Goal: Task Accomplishment & Management: Use online tool/utility

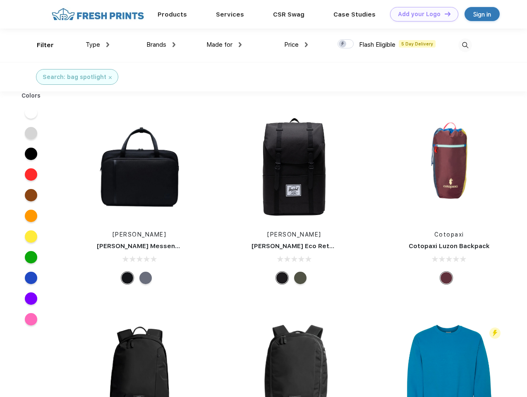
click at [421, 14] on link "Add your Logo Design Tool" at bounding box center [424, 14] width 68 height 14
click at [0, 0] on div "Design Tool" at bounding box center [0, 0] width 0 height 0
click at [444, 14] on link "Add your Logo Design Tool" at bounding box center [424, 14] width 68 height 14
click at [40, 45] on div "Filter" at bounding box center [45, 46] width 17 height 10
click at [98, 45] on span "Type" at bounding box center [93, 44] width 14 height 7
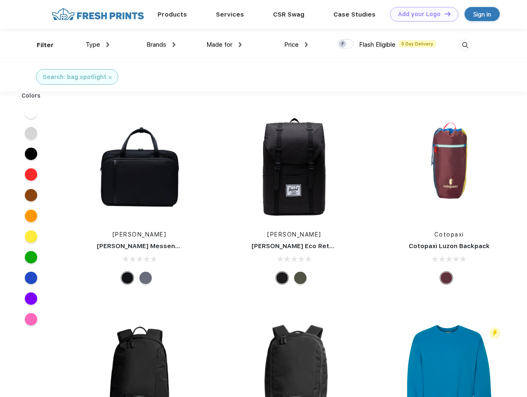
click at [161, 45] on span "Brands" at bounding box center [156, 44] width 20 height 7
click at [224, 45] on span "Made for" at bounding box center [220, 44] width 26 height 7
click at [296, 45] on span "Price" at bounding box center [291, 44] width 14 height 7
click at [346, 44] on div at bounding box center [346, 43] width 16 height 9
click at [343, 44] on input "checkbox" at bounding box center [340, 41] width 5 height 5
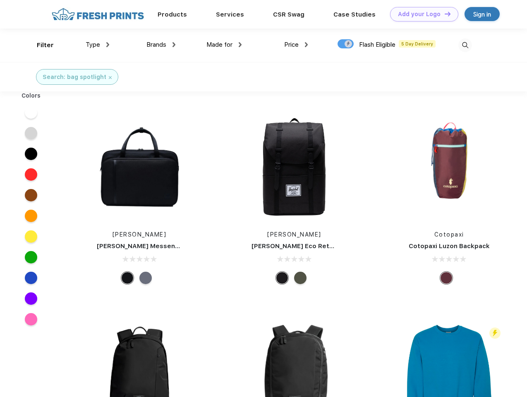
click at [465, 45] on img at bounding box center [466, 45] width 14 height 14
